Goal: Task Accomplishment & Management: Complete application form

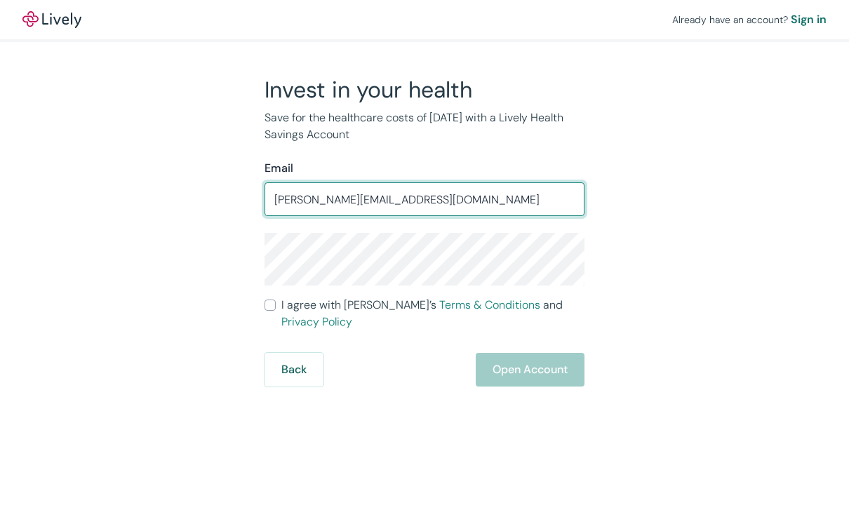
click at [283, 200] on input "[PERSON_NAME][EMAIL_ADDRESS][DOMAIN_NAME]" at bounding box center [424, 199] width 320 height 28
type input "[PERSON_NAME][EMAIL_ADDRESS][DOMAIN_NAME]"
click at [269, 311] on input "I agree with Lively’s Terms & Conditions and Privacy Policy" at bounding box center [269, 304] width 11 height 11
checkbox input "true"
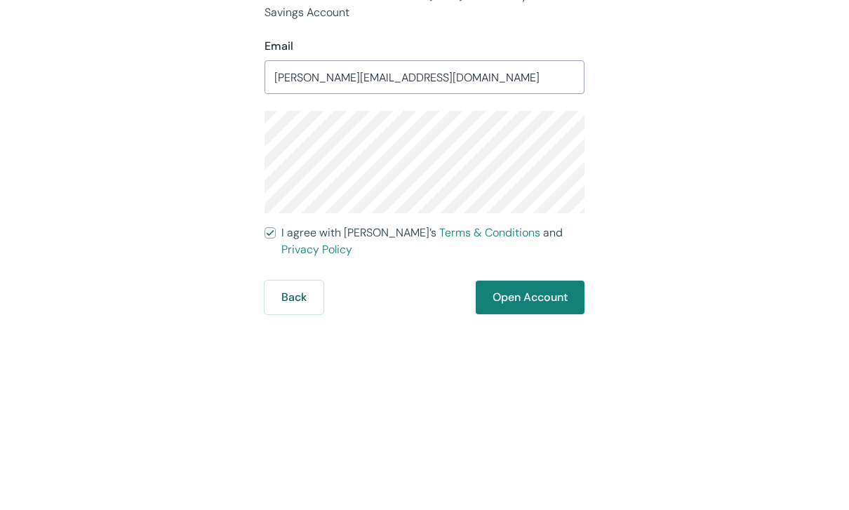
scroll to position [46, 0]
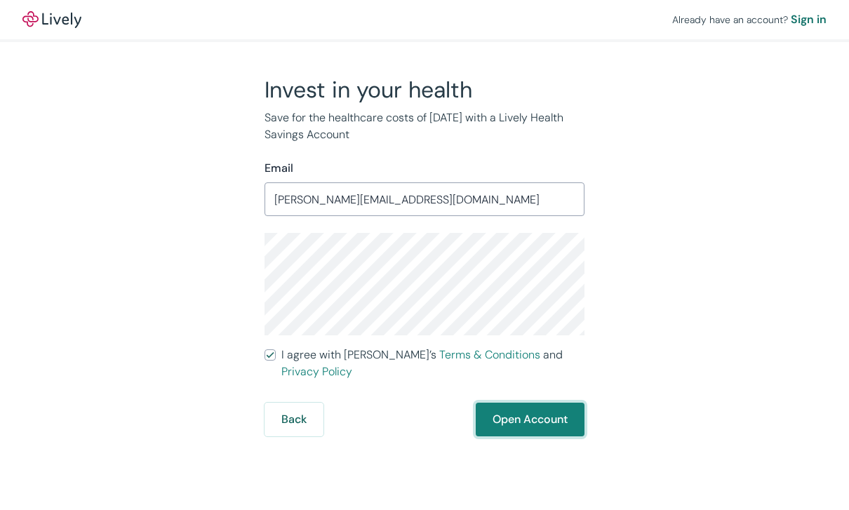
click at [528, 403] on button "Open Account" at bounding box center [529, 420] width 109 height 34
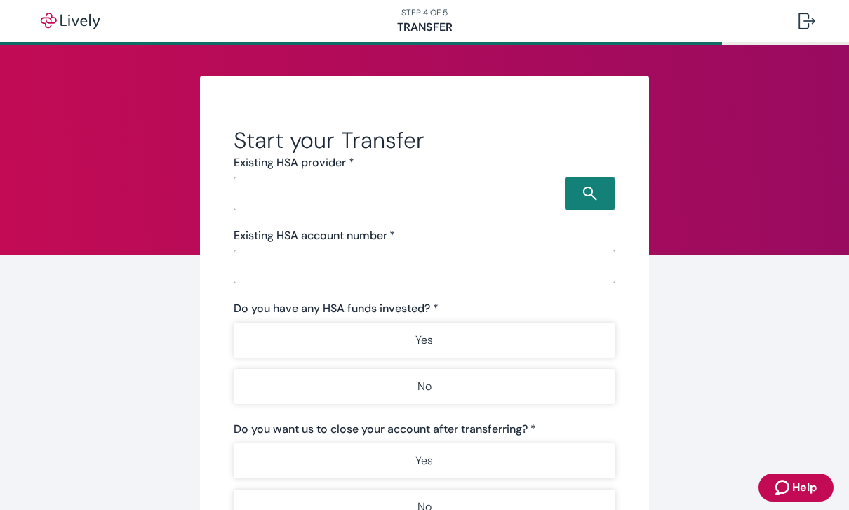
click at [471, 191] on input "Search input" at bounding box center [401, 194] width 327 height 20
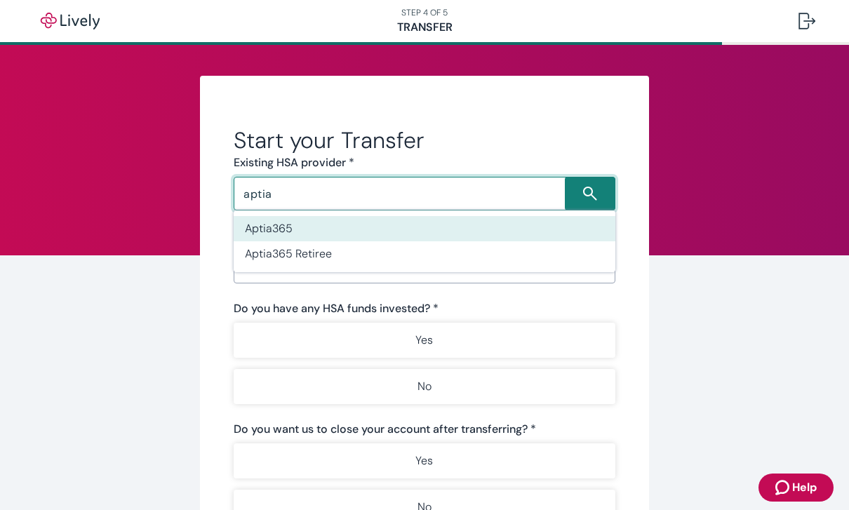
click at [313, 227] on li "Aptia365" at bounding box center [425, 228] width 382 height 25
type input "Aptia365"
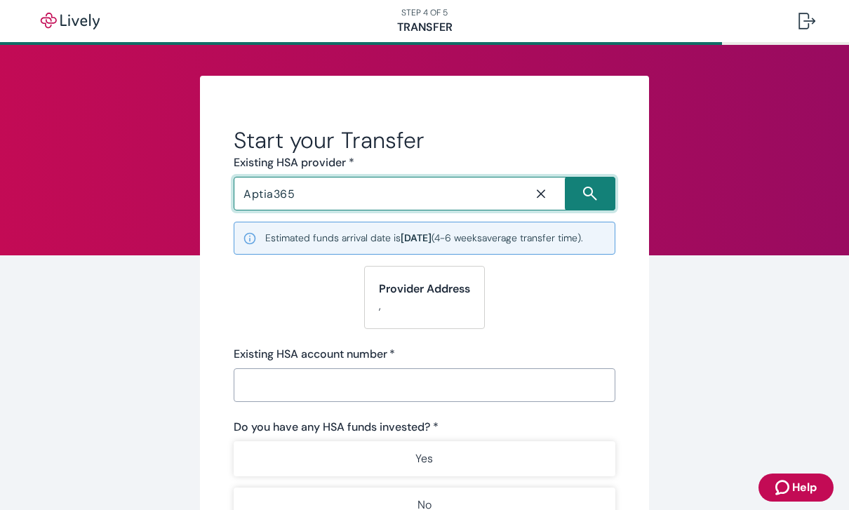
click at [574, 312] on form "Start your Transfer Existing HSA provider * Aptia365 ​ Estimated funds arrival …" at bounding box center [425, 447] width 382 height 643
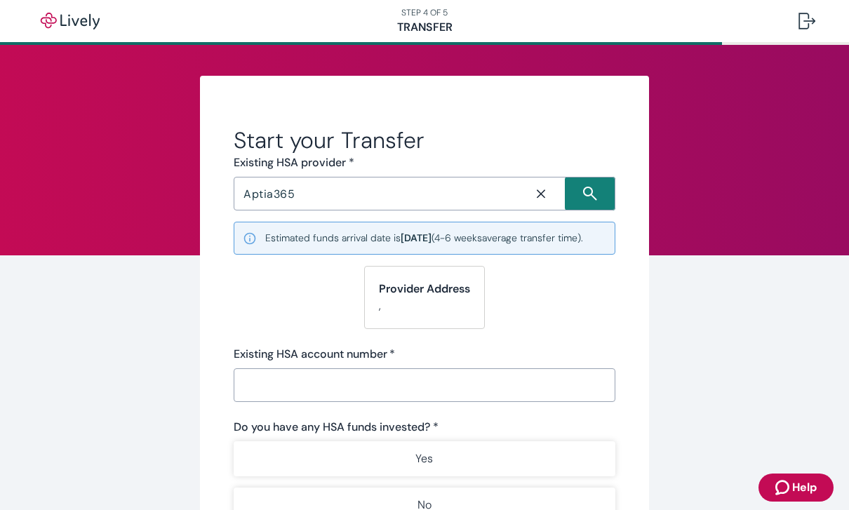
click at [302, 396] on input "Existing HSA account number   *" at bounding box center [425, 385] width 382 height 28
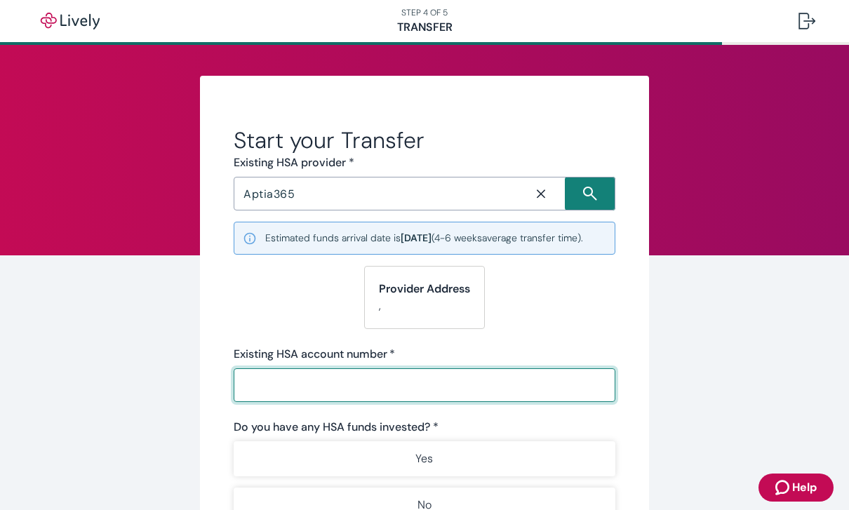
click at [340, 399] on input "Existing HSA account number   *" at bounding box center [425, 385] width 382 height 28
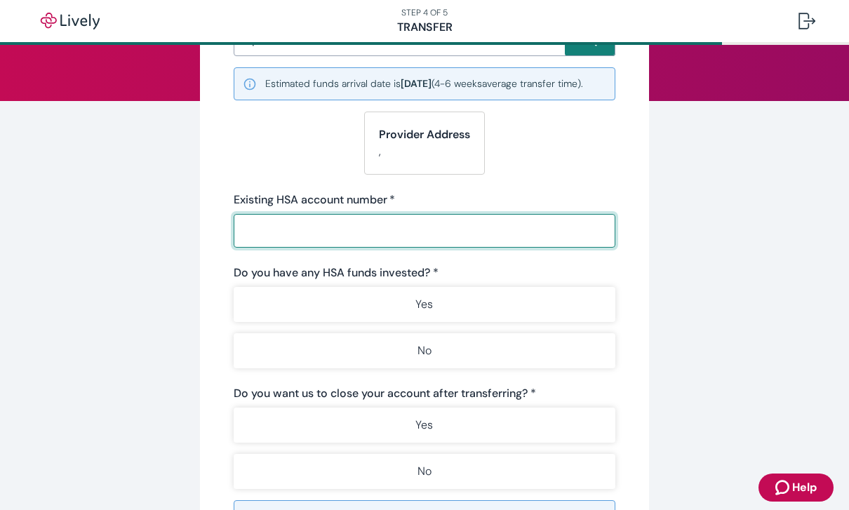
scroll to position [170, 0]
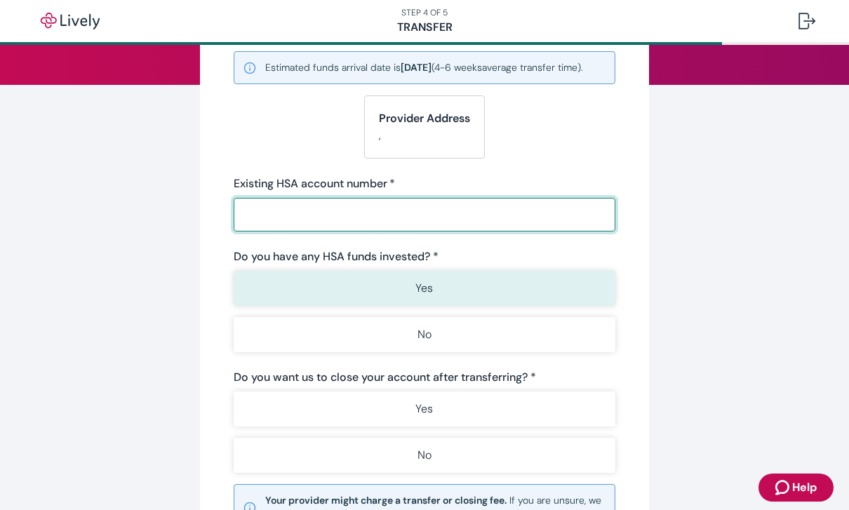
click at [447, 303] on div "Do you have any HSA funds invested? * Yes No" at bounding box center [425, 300] width 382 height 104
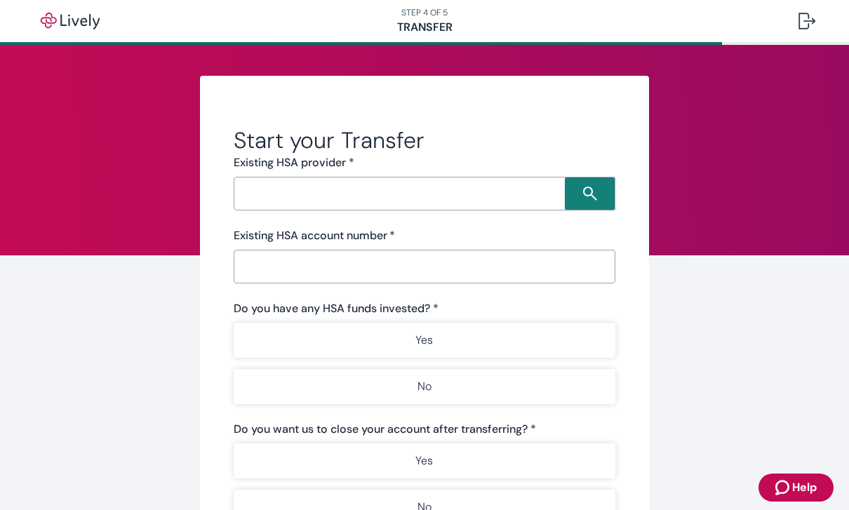
click at [436, 190] on input "Search input" at bounding box center [401, 194] width 327 height 20
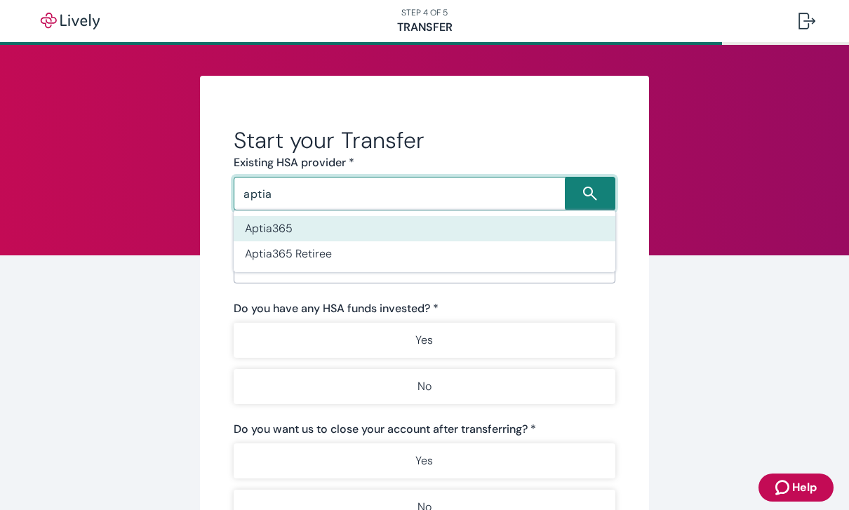
click at [341, 227] on li "Aptia365" at bounding box center [425, 228] width 382 height 25
type input "Aptia365"
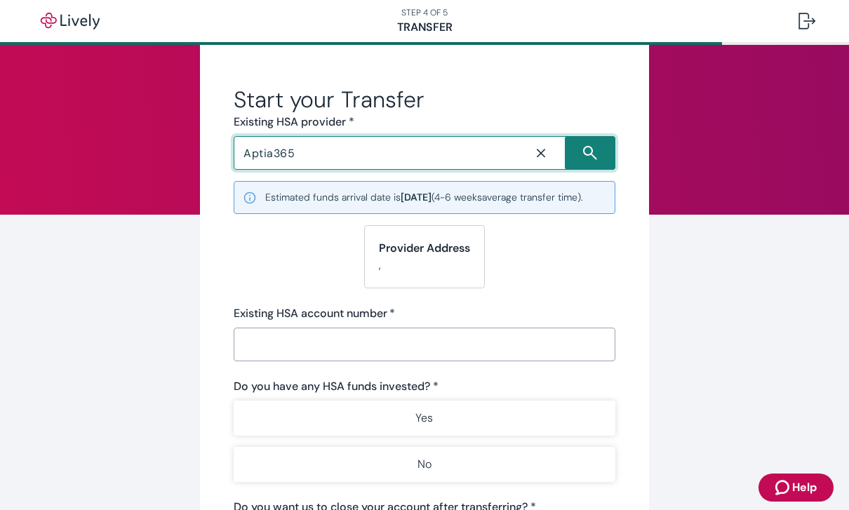
scroll to position [42, 0]
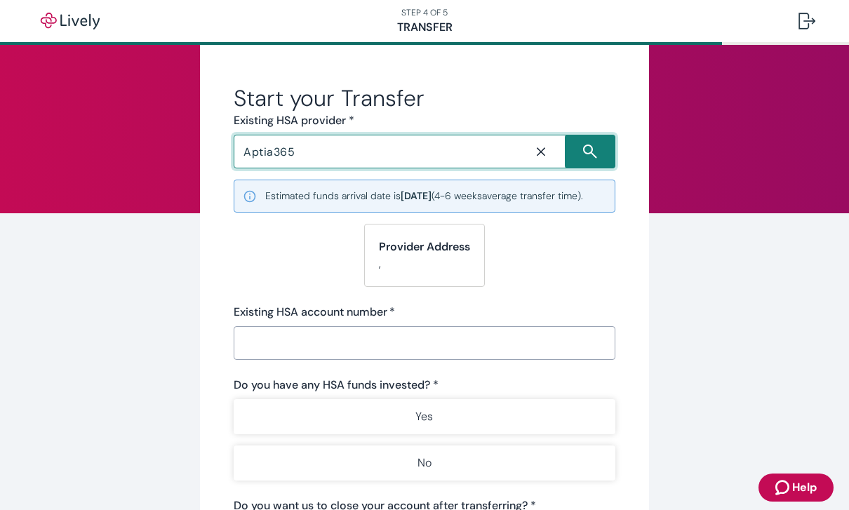
click at [464, 254] on strong "Provider Address" at bounding box center [424, 246] width 91 height 15
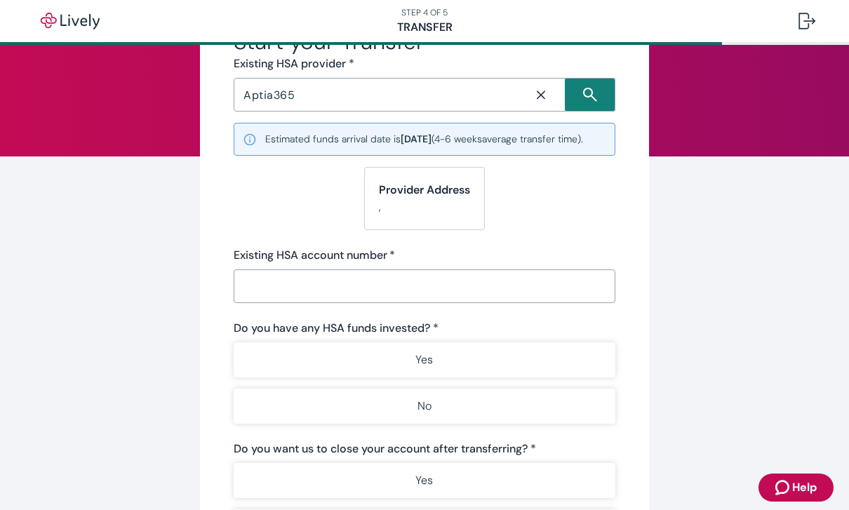
scroll to position [98, 0]
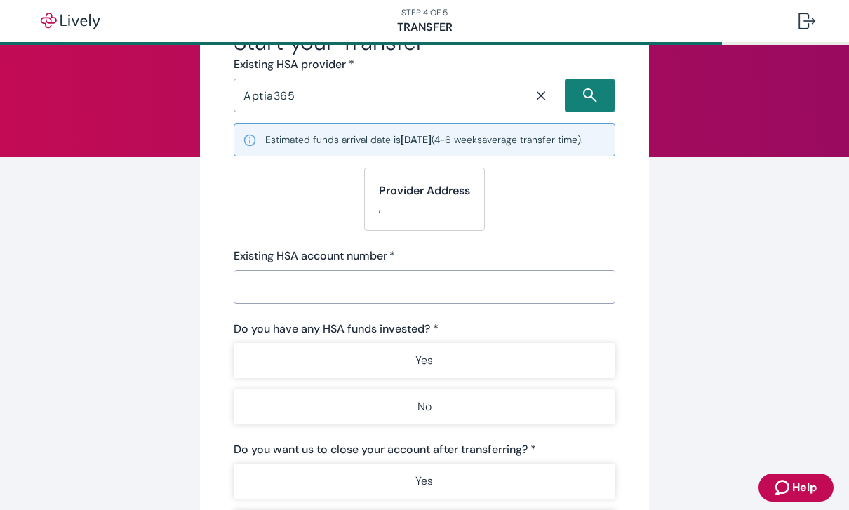
click at [413, 216] on p "," at bounding box center [424, 207] width 91 height 17
click at [380, 216] on p "," at bounding box center [424, 207] width 91 height 17
click at [414, 198] on strong "Provider Address" at bounding box center [424, 190] width 91 height 15
click at [443, 147] on small "Estimated funds arrival date is 10/30/2025 ( 4-6 weeks average transfer time)." at bounding box center [424, 140] width 318 height 15
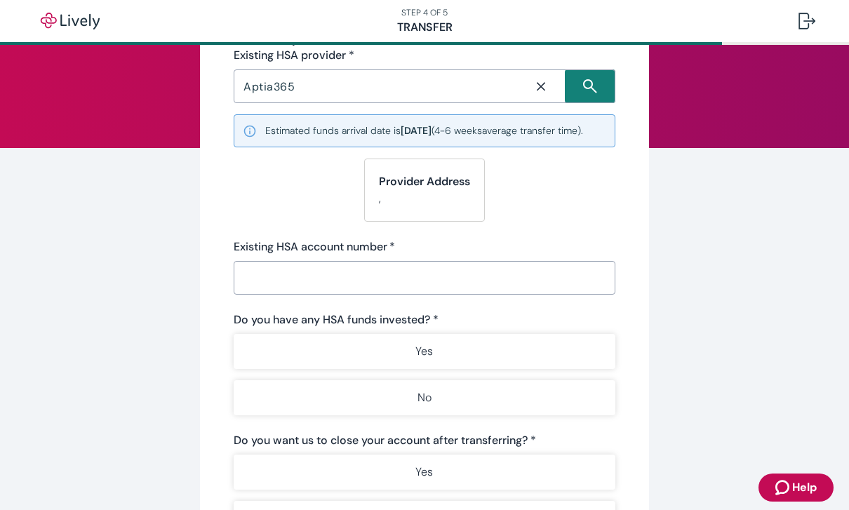
scroll to position [115, 0]
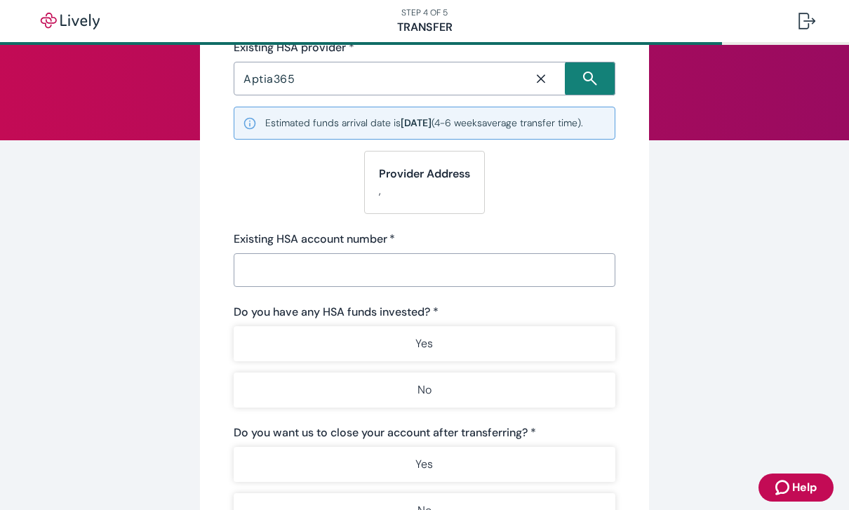
click at [367, 278] on input "Existing HSA account number   *" at bounding box center [425, 270] width 382 height 28
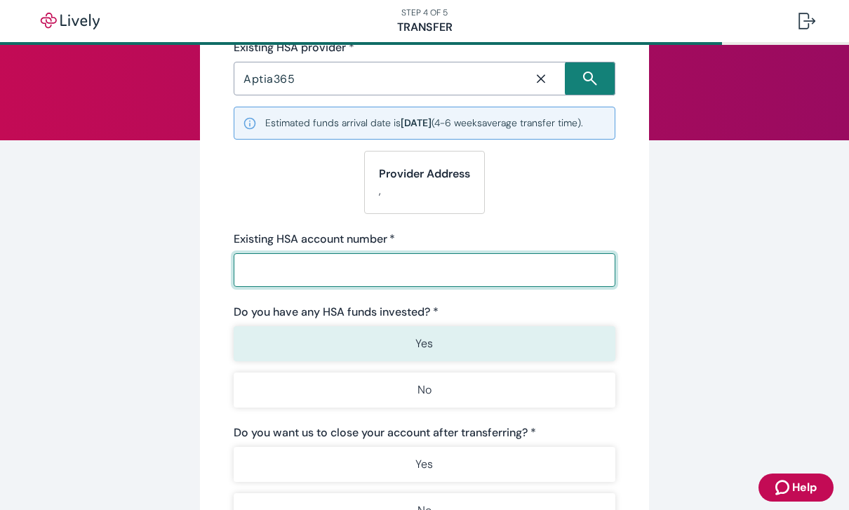
click at [443, 360] on button "Yes" at bounding box center [425, 343] width 382 height 35
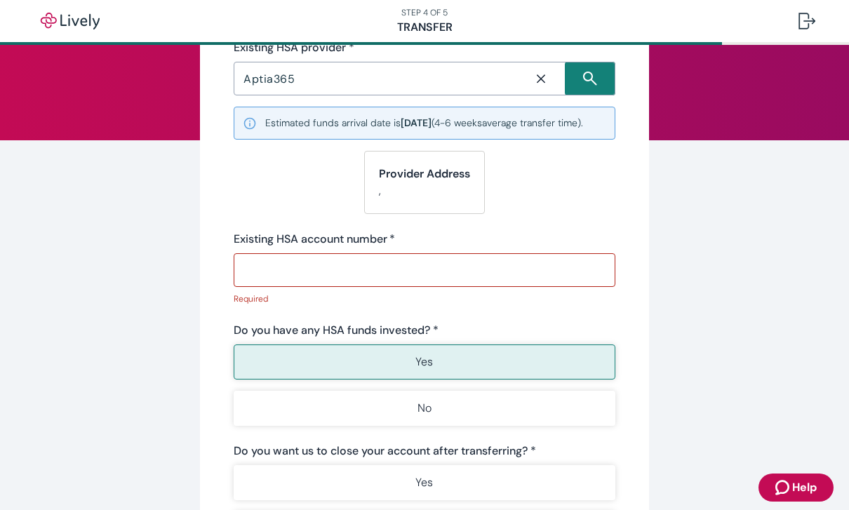
click at [369, 284] on input "Existing HSA account number   *" at bounding box center [425, 270] width 382 height 28
click at [372, 248] on label "Existing HSA account number   *" at bounding box center [314, 239] width 161 height 17
click at [372, 262] on input "Existing HSA account number   *" at bounding box center [425, 270] width 382 height 28
click at [325, 284] on input "Existing HSA account number   *" at bounding box center [425, 270] width 382 height 28
paste input "72575270005703913"
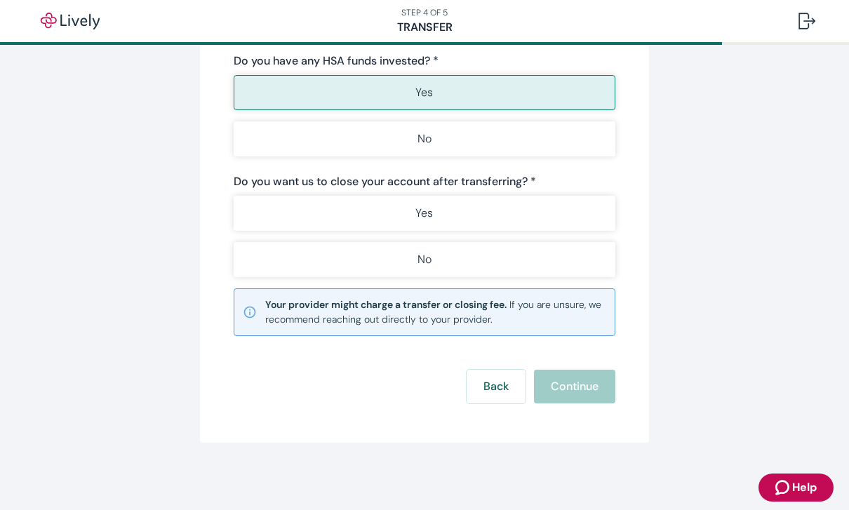
scroll to position [381, 0]
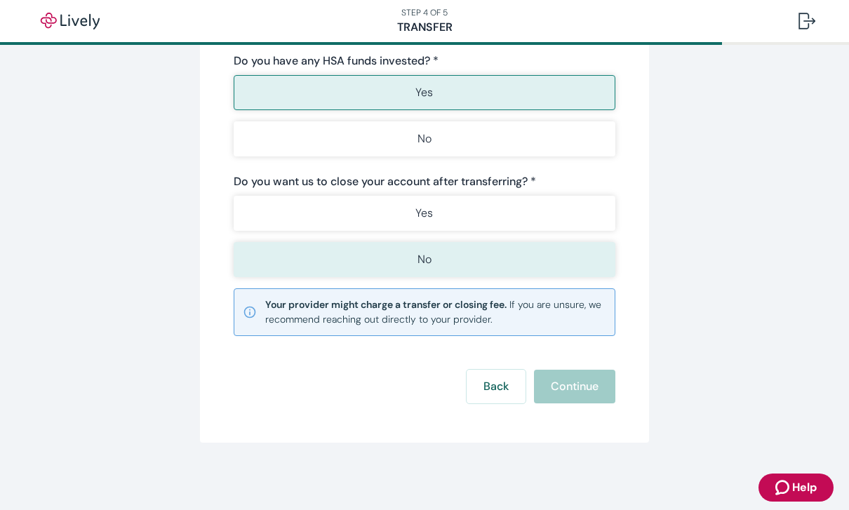
type input "72575270005703913"
click at [447, 251] on button "No" at bounding box center [425, 259] width 382 height 35
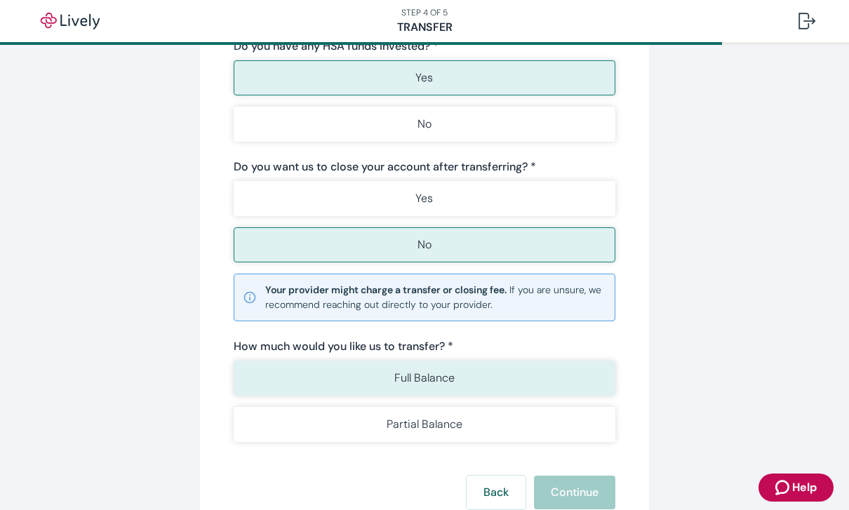
click at [472, 389] on button "Full Balance" at bounding box center [425, 377] width 382 height 35
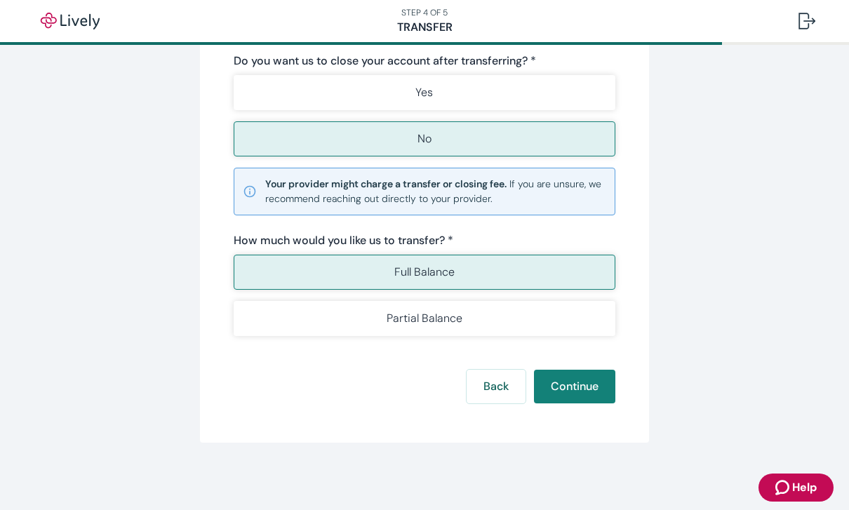
scroll to position [501, 0]
click at [586, 380] on button "Continue" at bounding box center [574, 387] width 81 height 34
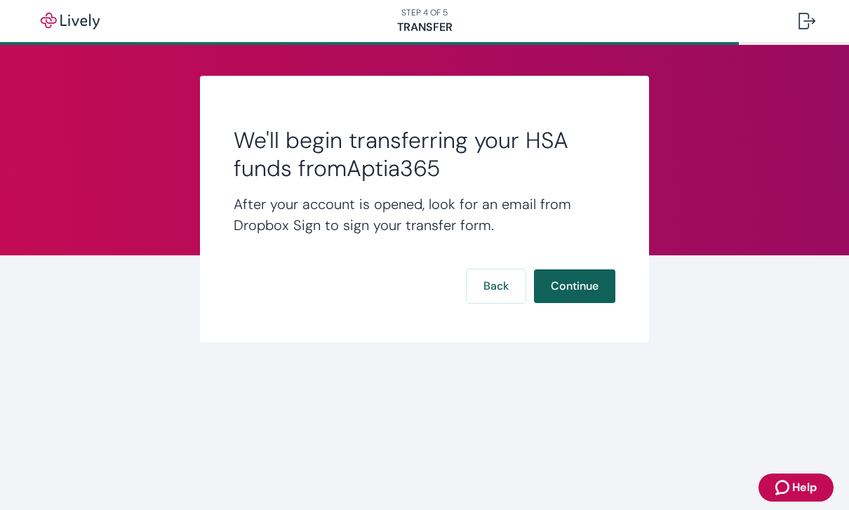
click at [591, 283] on button "Continue" at bounding box center [574, 286] width 81 height 34
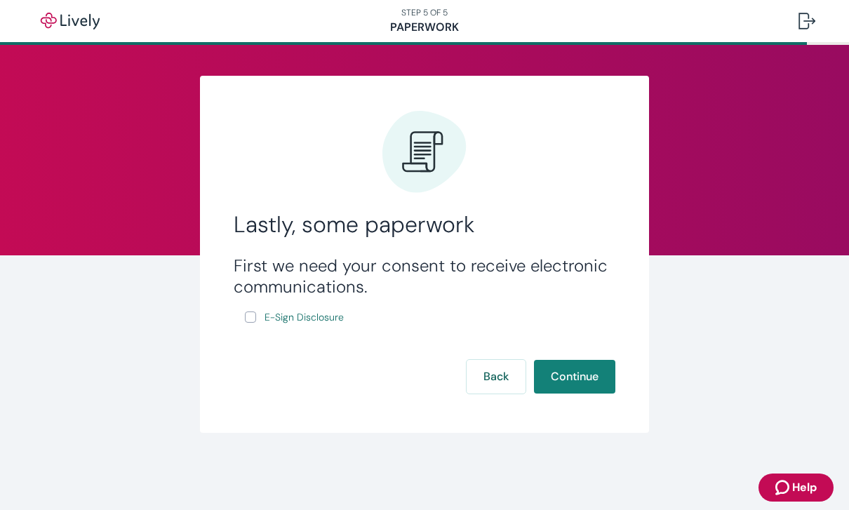
click at [251, 316] on input "E-Sign Disclosure" at bounding box center [250, 316] width 11 height 11
checkbox input "true"
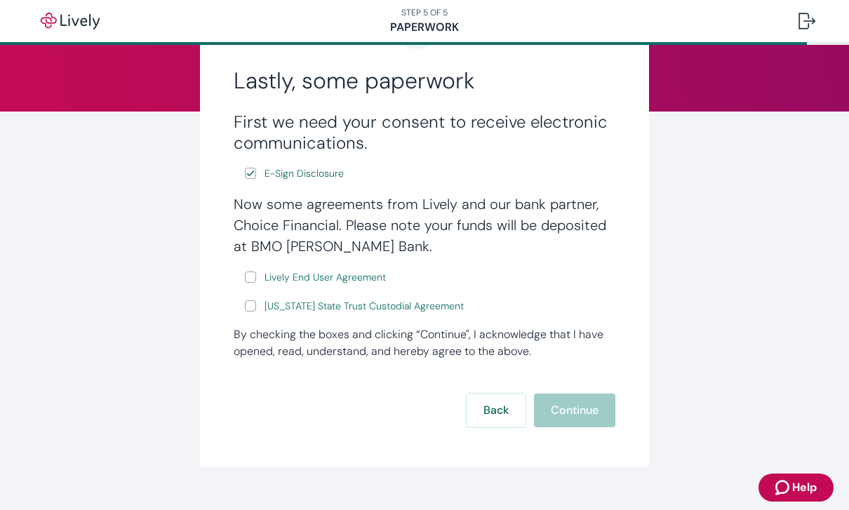
scroll to position [147, 0]
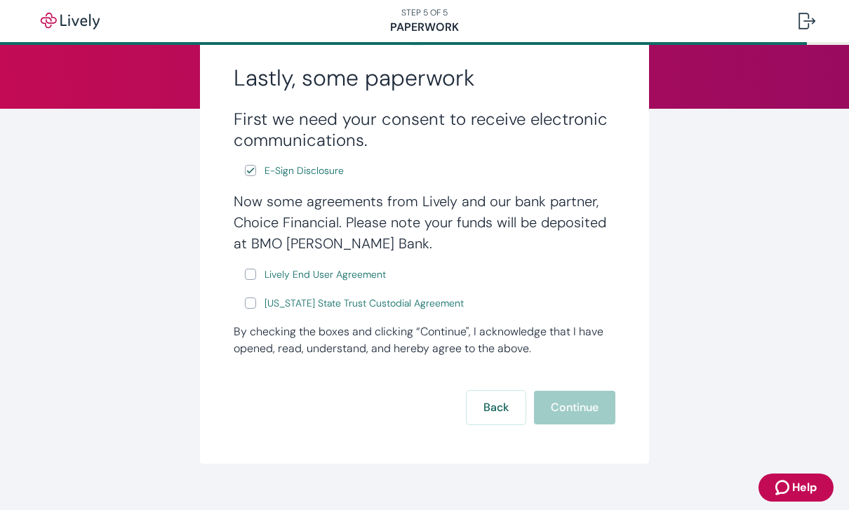
click at [250, 270] on input "Lively End User Agreement" at bounding box center [250, 274] width 11 height 11
checkbox input "true"
click at [255, 303] on input "Wyoming State Trust Custodial Agreement" at bounding box center [250, 302] width 11 height 11
checkbox input "true"
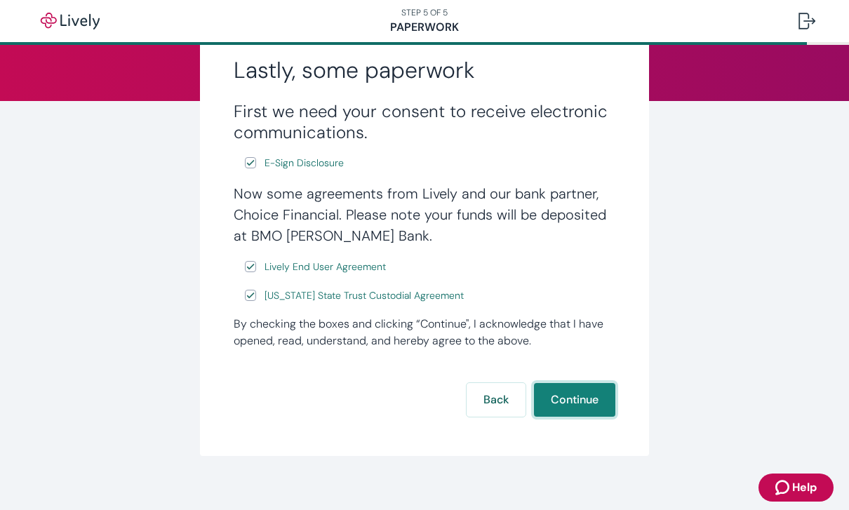
click at [581, 407] on button "Continue" at bounding box center [574, 400] width 81 height 34
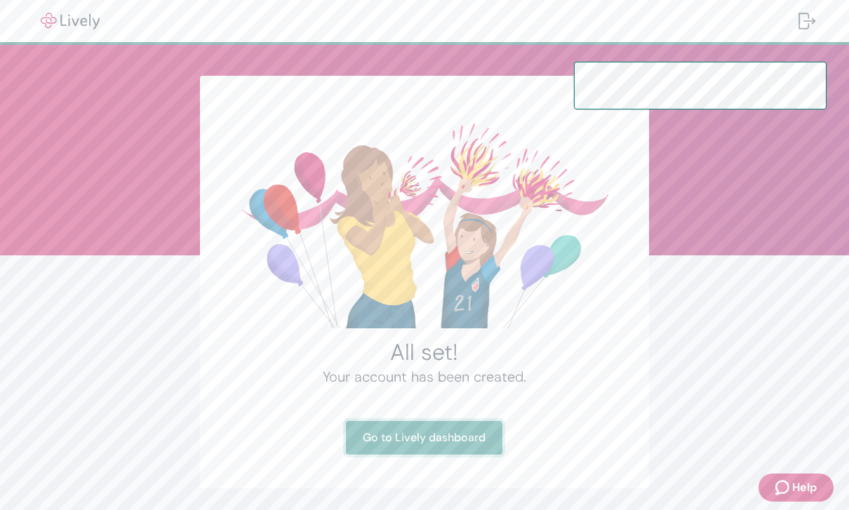
click at [448, 430] on link "Go to Lively dashboard" at bounding box center [424, 438] width 156 height 34
